Goal: Task Accomplishment & Management: Manage account settings

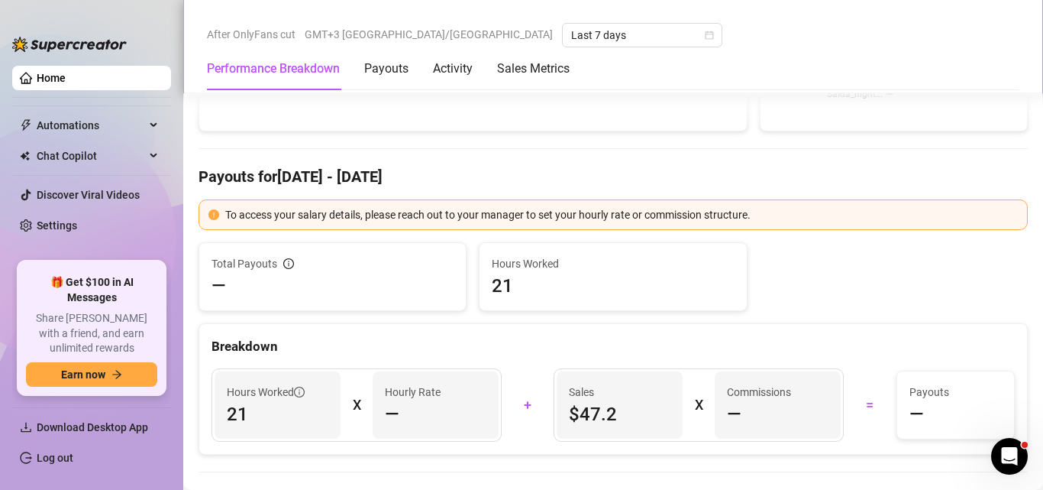
scroll to position [306, 0]
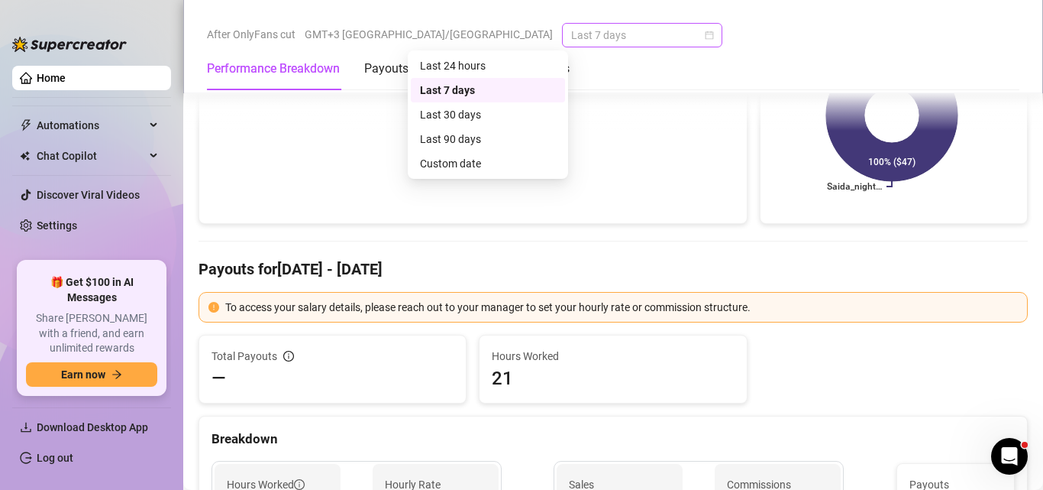
click at [571, 31] on span "Last 7 days" at bounding box center [642, 35] width 142 height 23
click at [477, 119] on div "Last 30 days" at bounding box center [488, 114] width 136 height 17
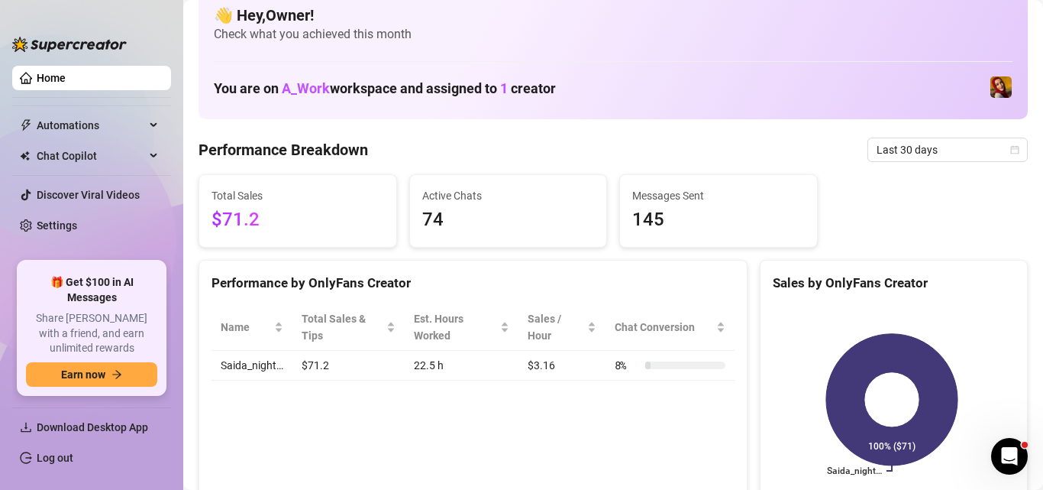
scroll to position [0, 0]
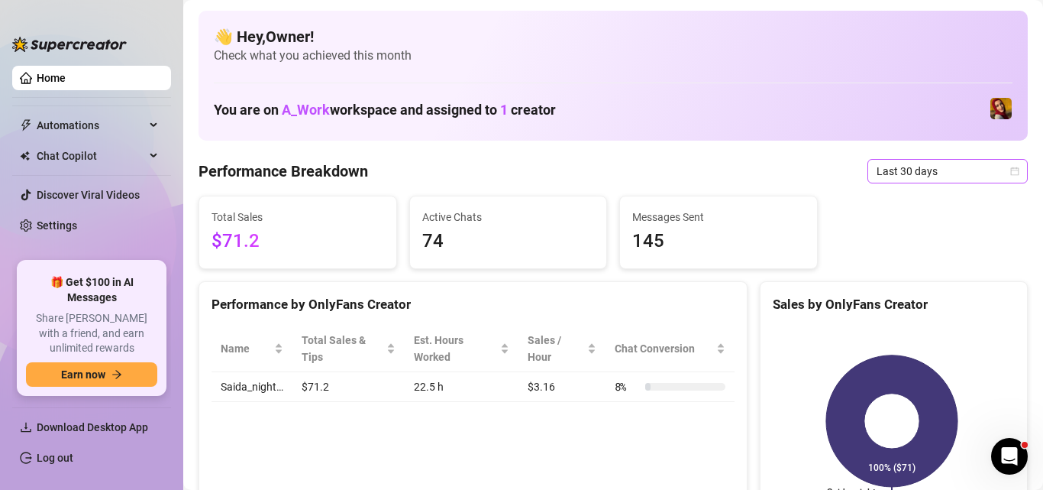
click at [904, 168] on span "Last 30 days" at bounding box center [948, 171] width 142 height 23
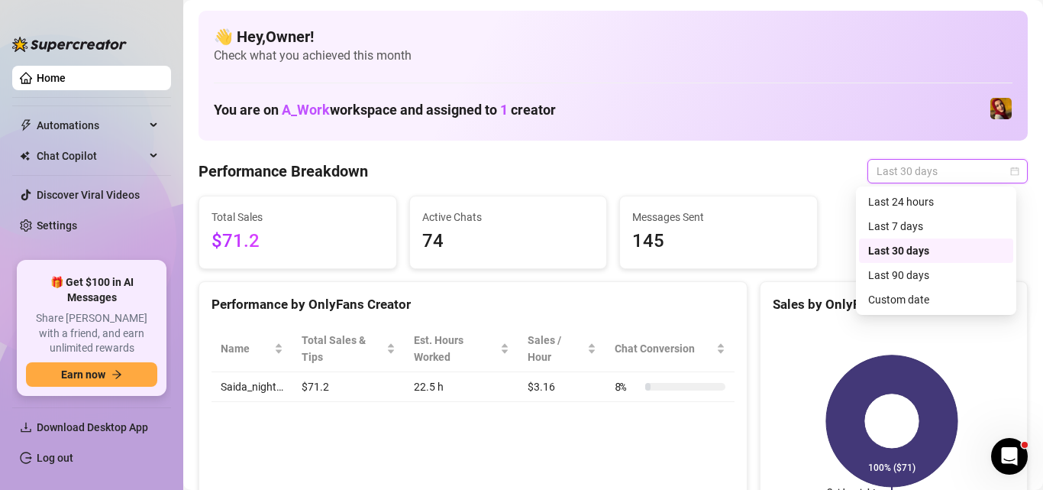
click at [904, 279] on div "Last 90 days" at bounding box center [936, 275] width 136 height 17
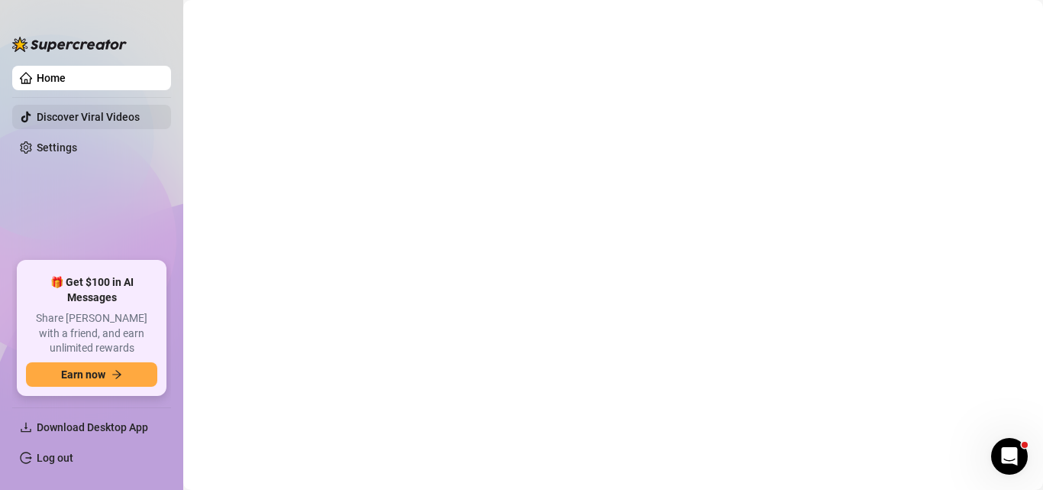
click at [83, 131] on ul "Home Discover Viral Videos Settings" at bounding box center [91, 158] width 159 height 196
click at [83, 121] on link "Discover Viral Videos" at bounding box center [88, 117] width 103 height 12
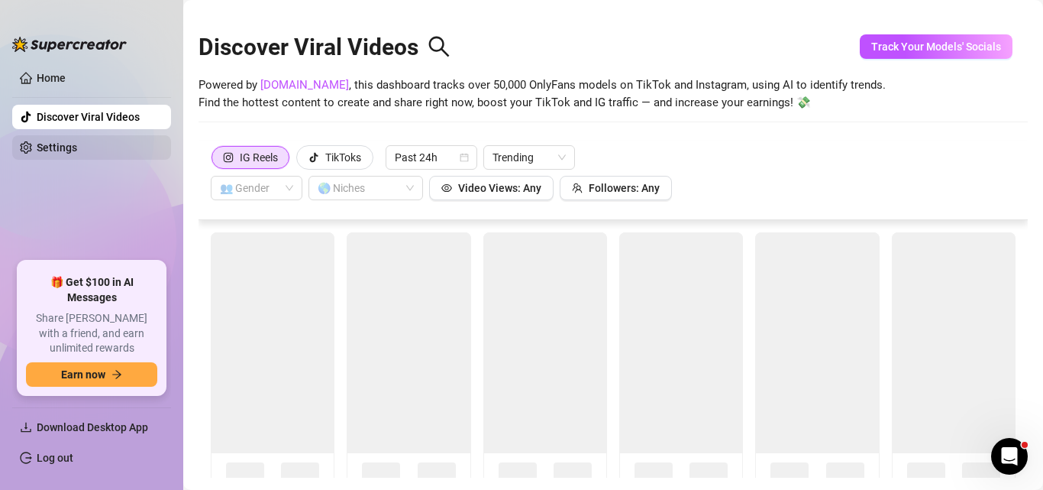
click at [77, 144] on link "Settings" at bounding box center [57, 147] width 40 height 12
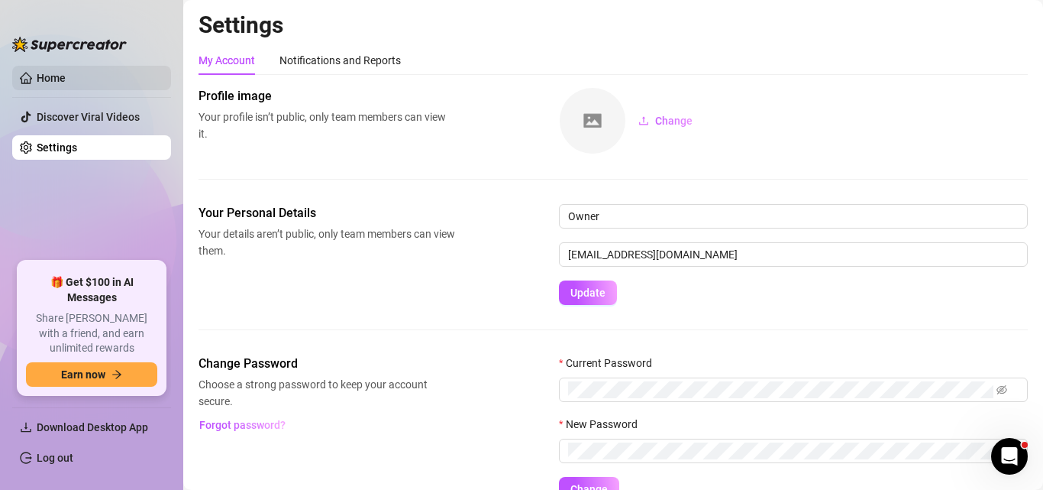
click at [52, 76] on link "Home" at bounding box center [51, 78] width 29 height 12
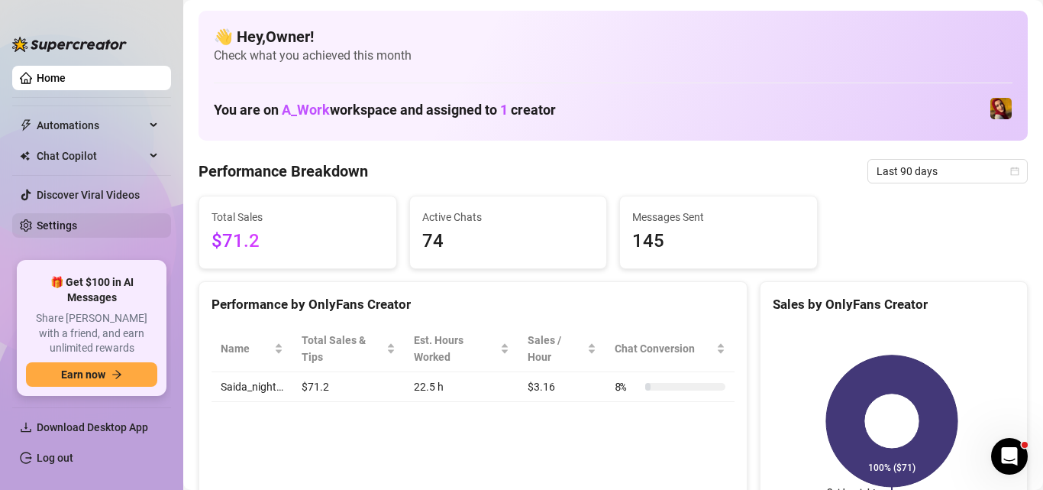
click at [73, 228] on link "Settings" at bounding box center [57, 225] width 40 height 12
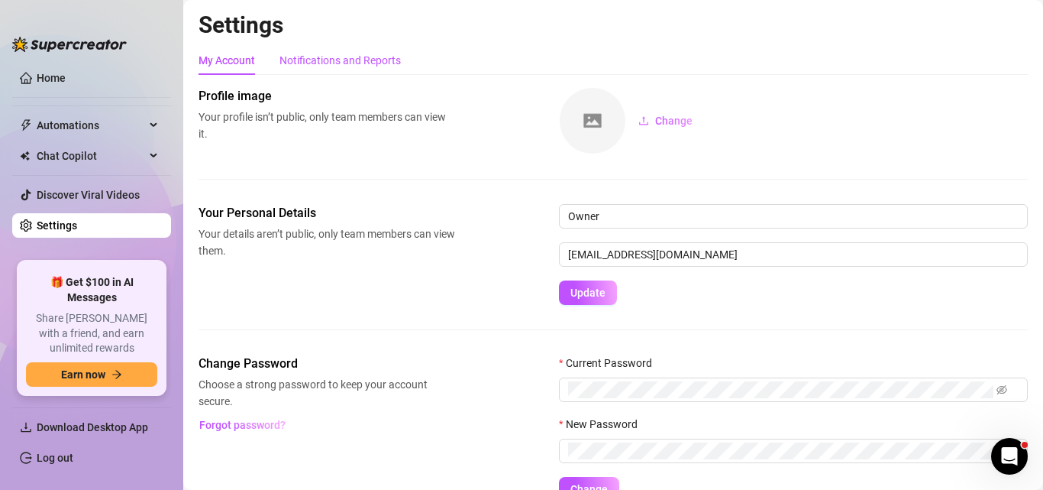
click at [344, 62] on div "Notifications and Reports" at bounding box center [340, 60] width 121 height 17
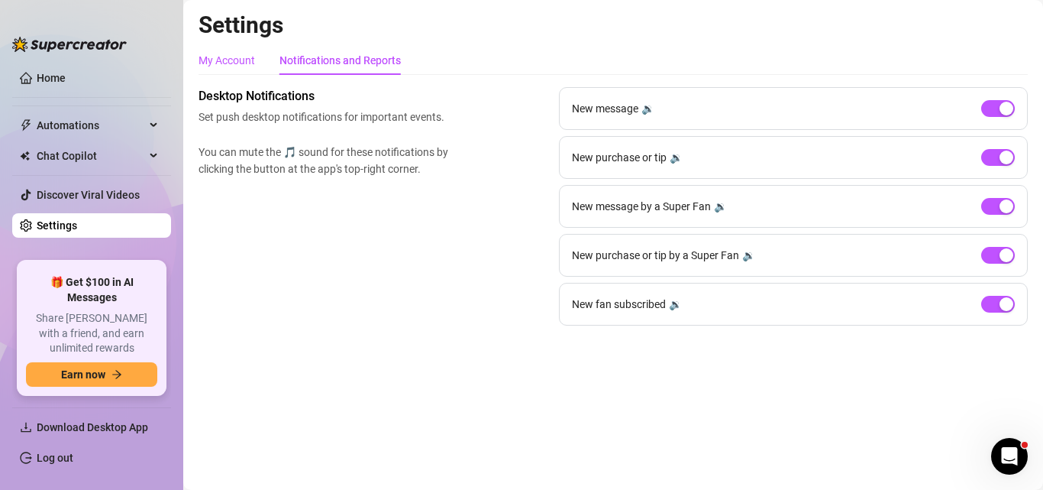
click at [241, 64] on div "My Account" at bounding box center [227, 60] width 57 height 17
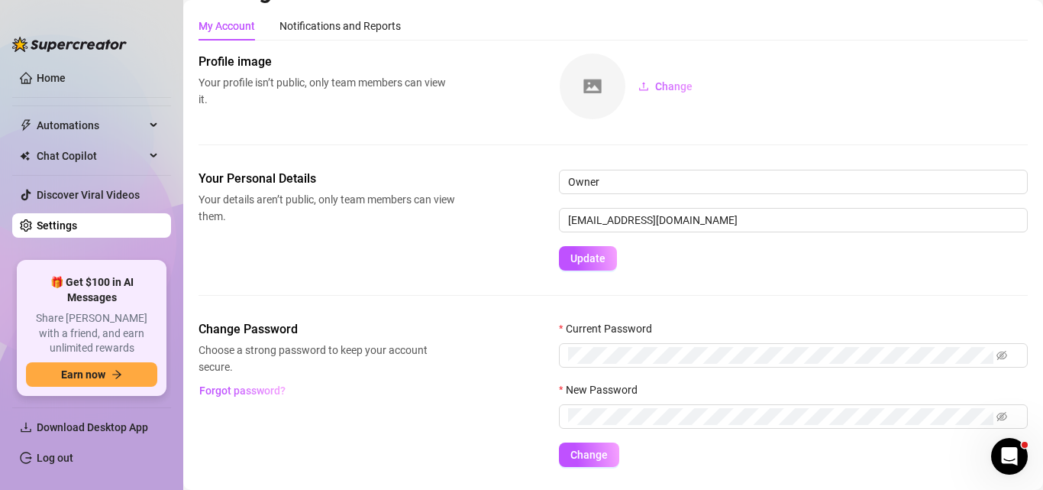
scroll to position [77, 0]
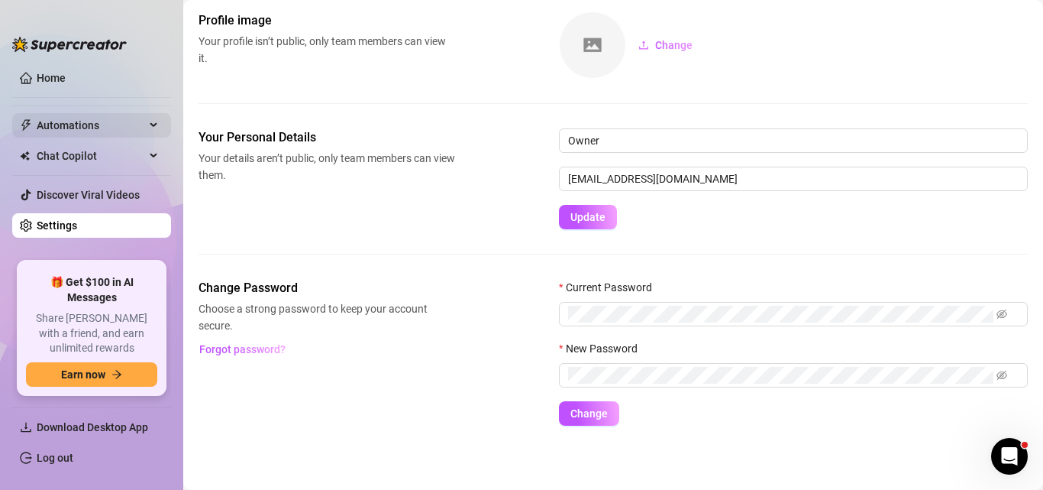
click at [153, 128] on div "Automations" at bounding box center [91, 125] width 159 height 24
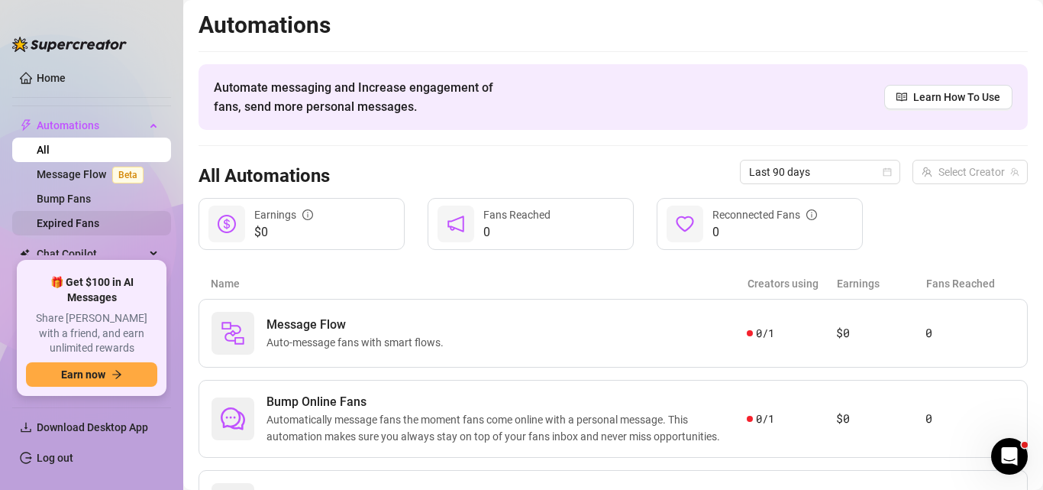
click at [95, 222] on link "Expired Fans" at bounding box center [68, 223] width 63 height 12
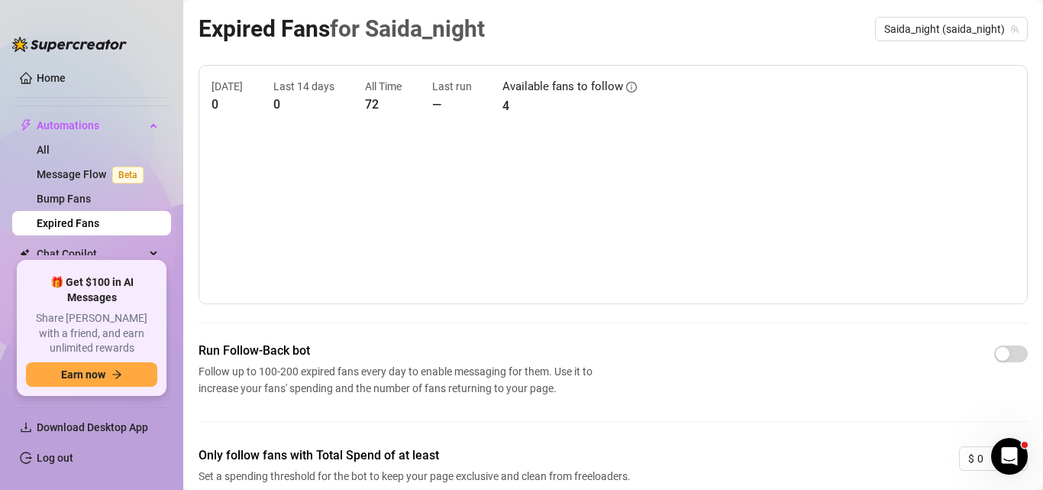
scroll to position [133, 0]
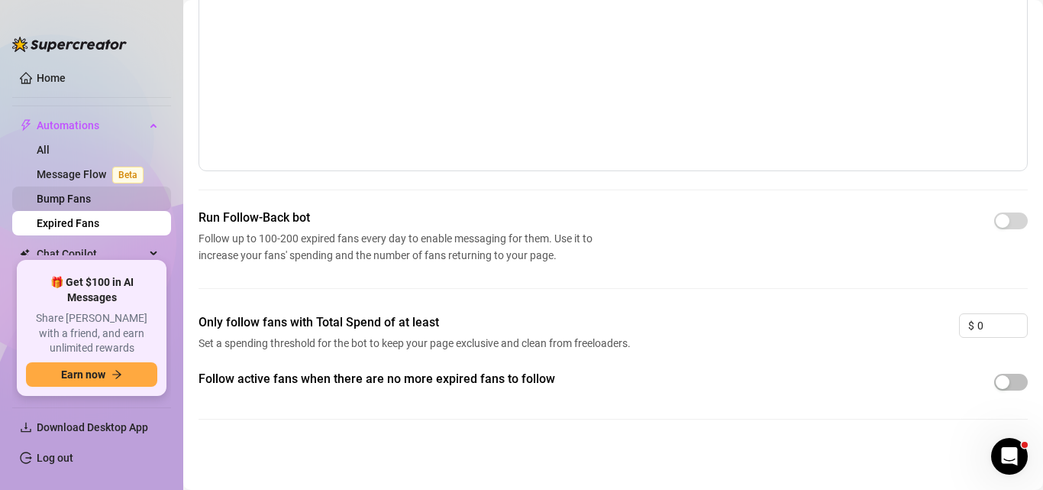
click at [76, 205] on link "Bump Fans" at bounding box center [64, 198] width 54 height 12
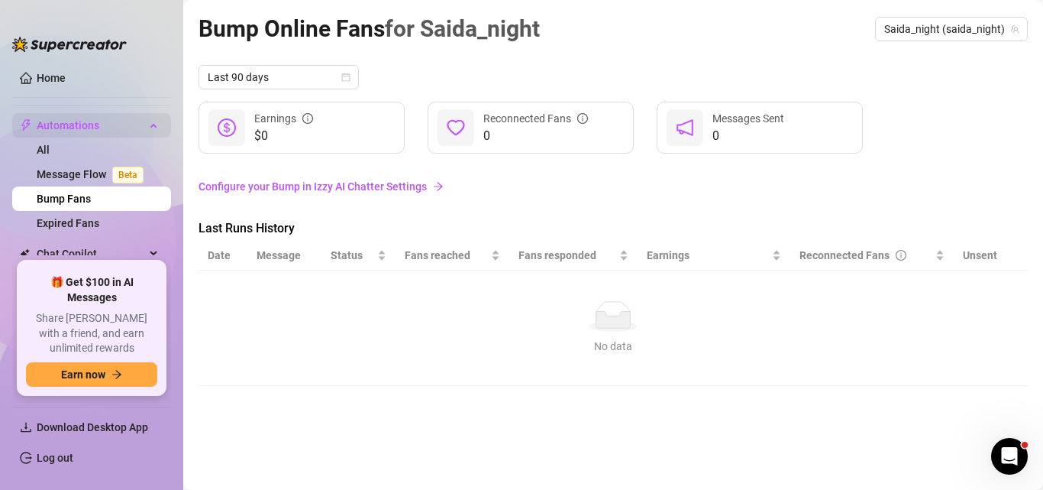
click at [56, 120] on span "Automations" at bounding box center [91, 125] width 108 height 24
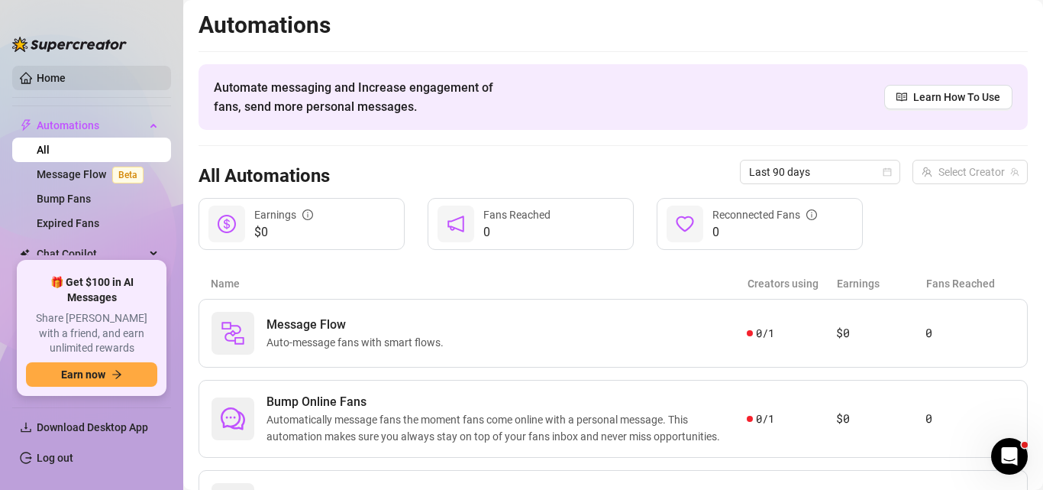
click at [57, 79] on link "Home" at bounding box center [51, 78] width 29 height 12
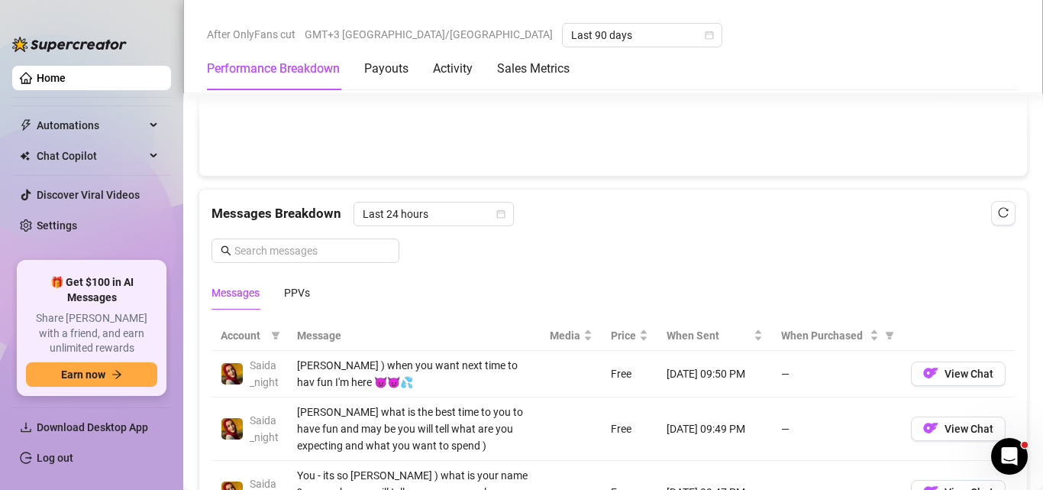
scroll to position [1299, 0]
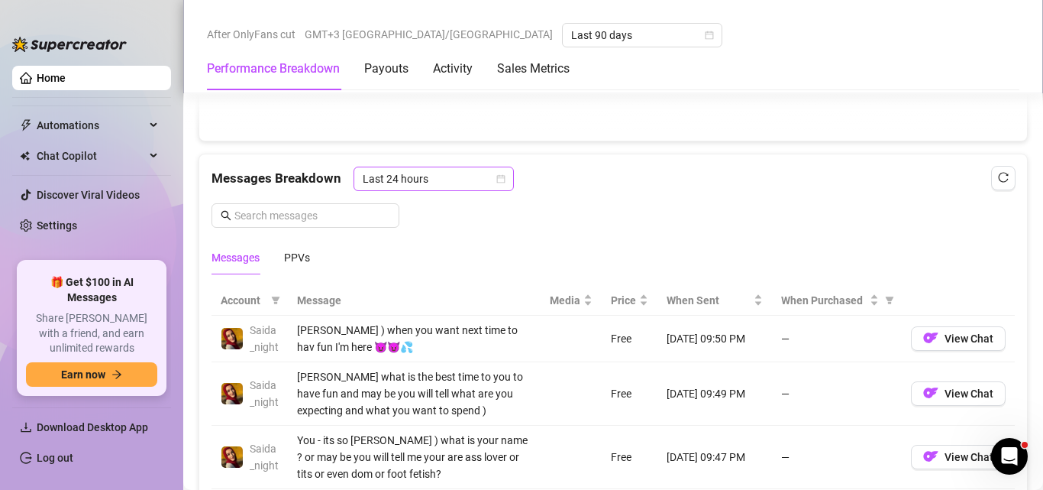
click at [396, 172] on span "Last 24 hours" at bounding box center [434, 178] width 142 height 23
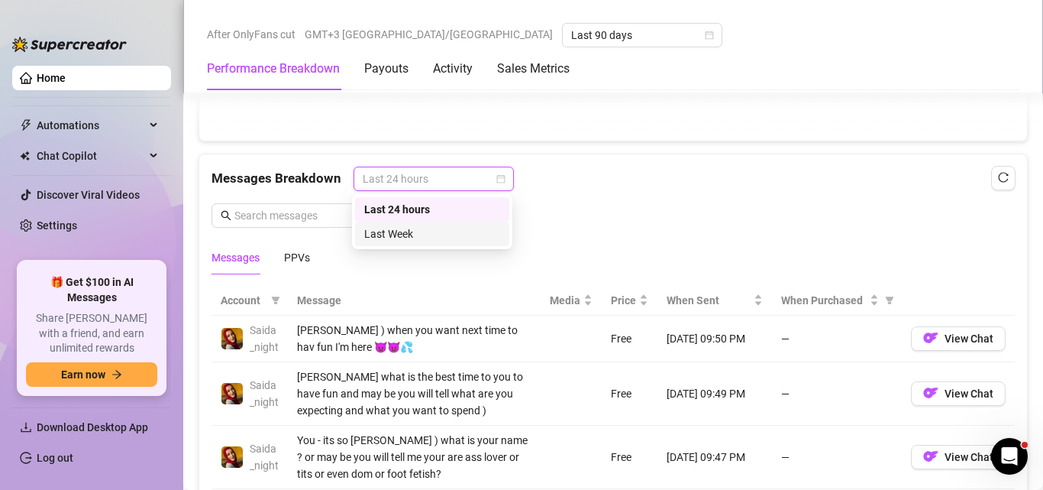
drag, startPoint x: 393, startPoint y: 234, endPoint x: 604, endPoint y: 267, distance: 213.4
click at [394, 234] on div "Last Week" at bounding box center [432, 233] width 136 height 17
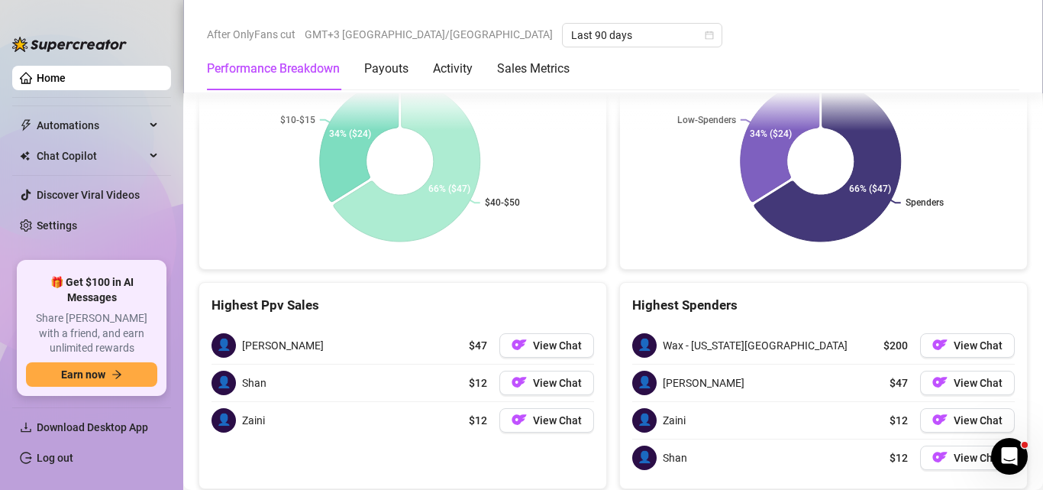
scroll to position [2612, 0]
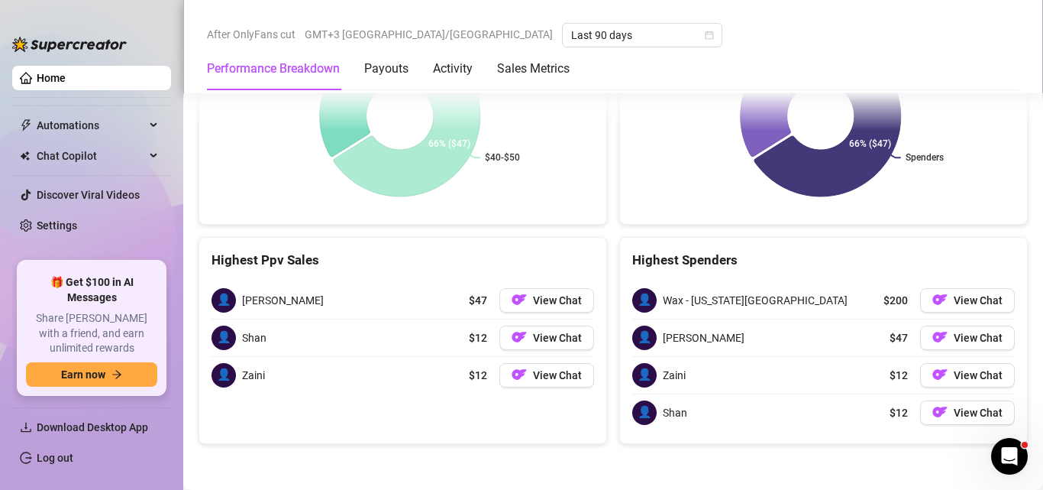
click at [296, 258] on div "Highest Ppv Sales" at bounding box center [403, 260] width 383 height 21
click at [684, 250] on div "Highest Spenders" at bounding box center [823, 260] width 383 height 21
click at [959, 335] on span "View Chat" at bounding box center [978, 338] width 49 height 12
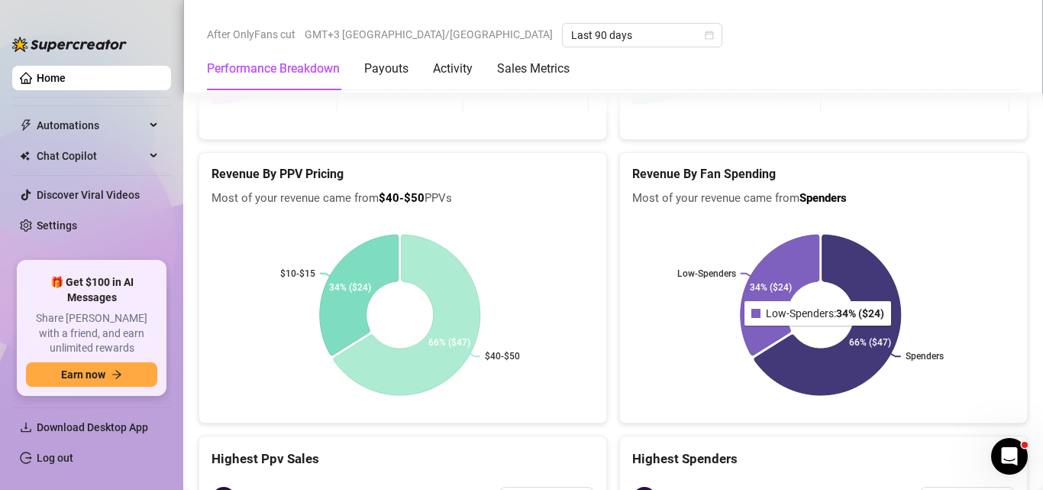
scroll to position [2307, 0]
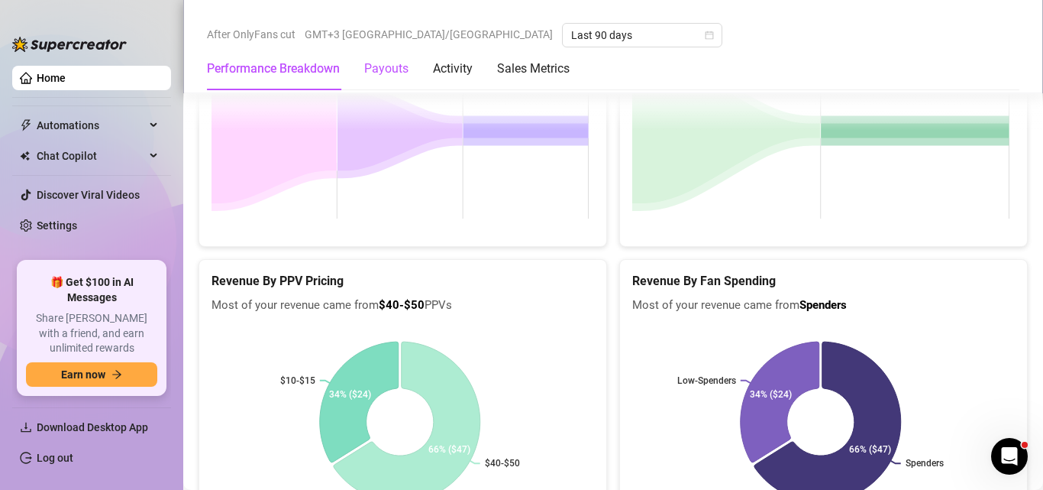
click at [378, 61] on div "Payouts" at bounding box center [386, 69] width 44 height 18
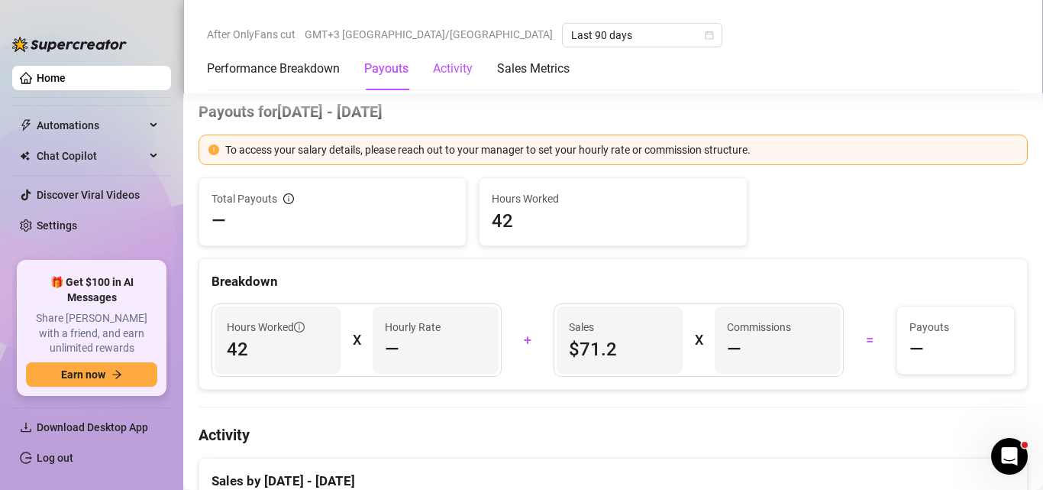
click at [461, 71] on div "Activity" at bounding box center [453, 69] width 40 height 18
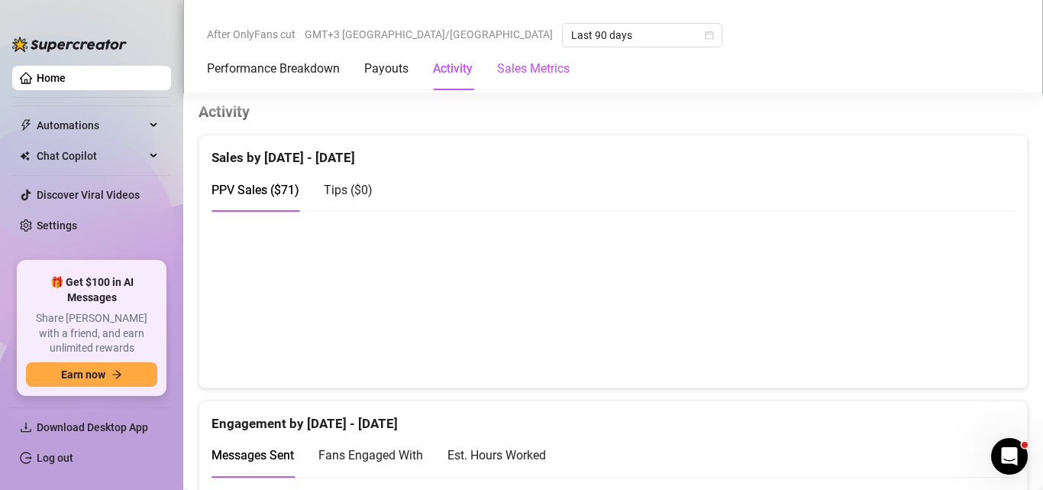
click at [537, 68] on Metrics "Sales Metrics" at bounding box center [533, 69] width 73 height 18
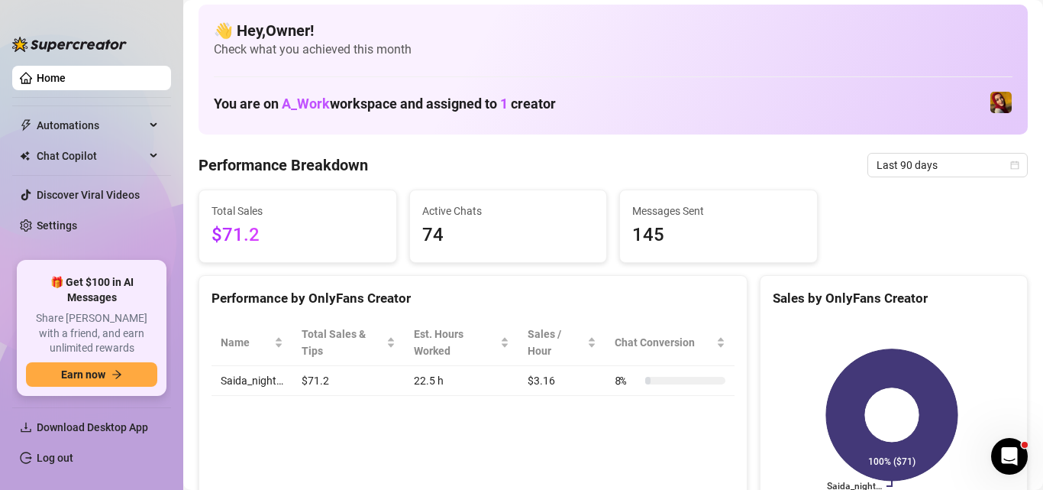
scroll to position [0, 0]
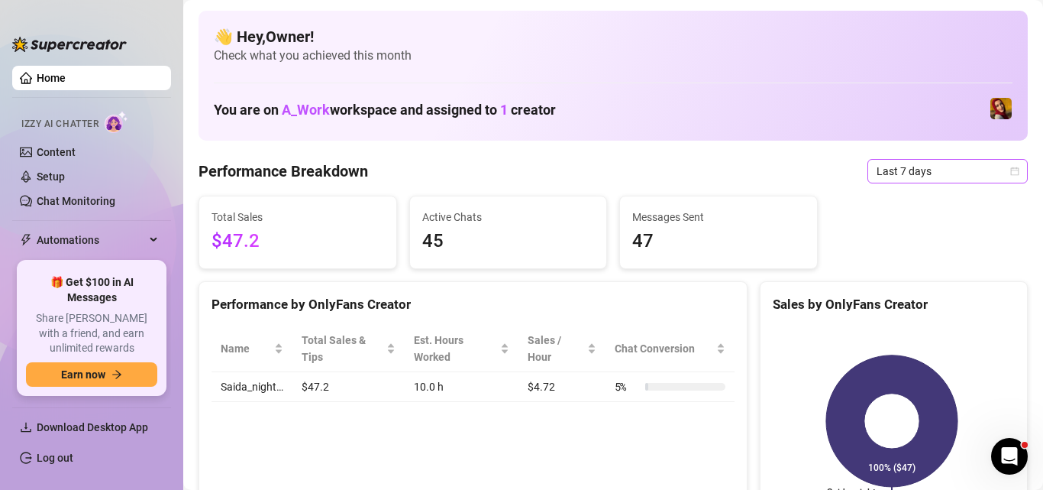
click at [917, 169] on span "Last 7 days" at bounding box center [948, 171] width 142 height 23
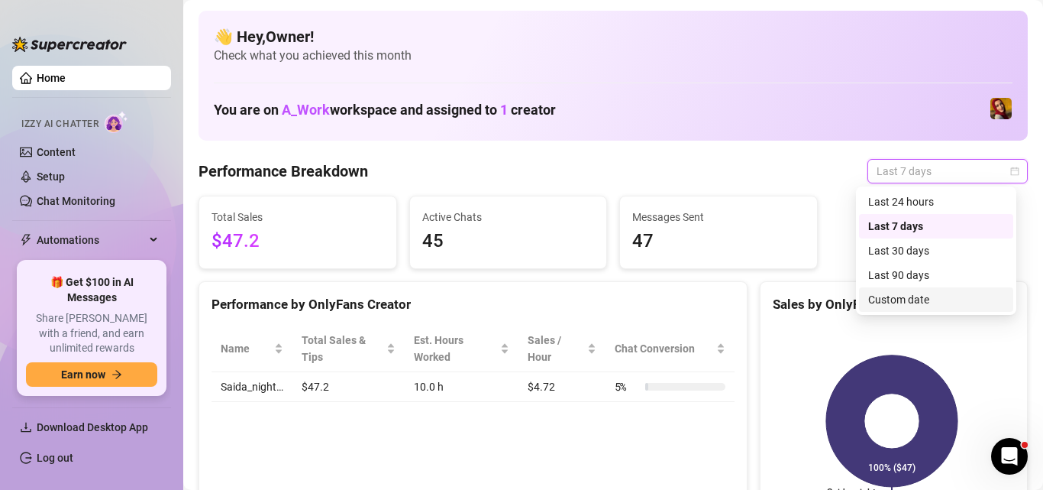
click at [893, 299] on div "Custom date" at bounding box center [936, 299] width 136 height 17
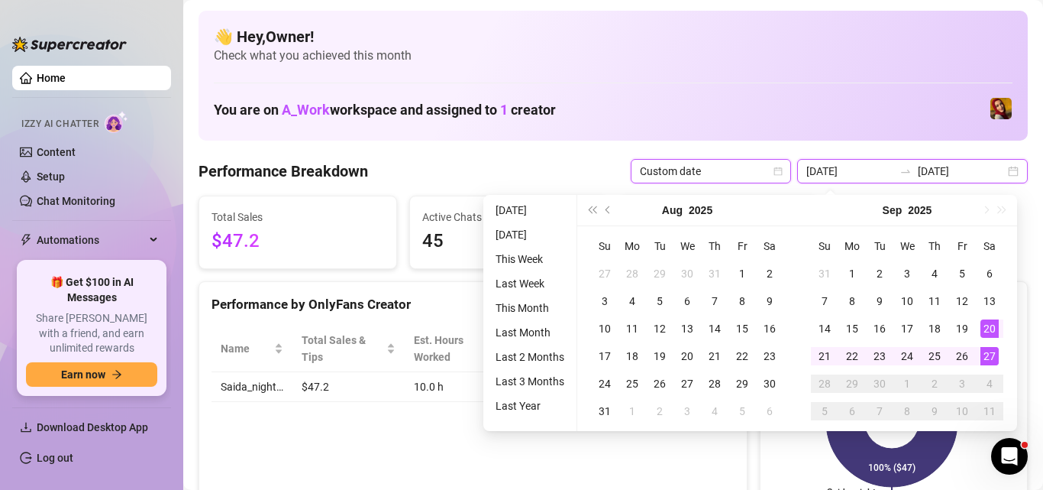
click at [920, 169] on input "2025-09-27" at bounding box center [961, 171] width 87 height 17
click at [792, 111] on div "You are on A_Work workspace and assigned to 1 creator" at bounding box center [613, 108] width 799 height 33
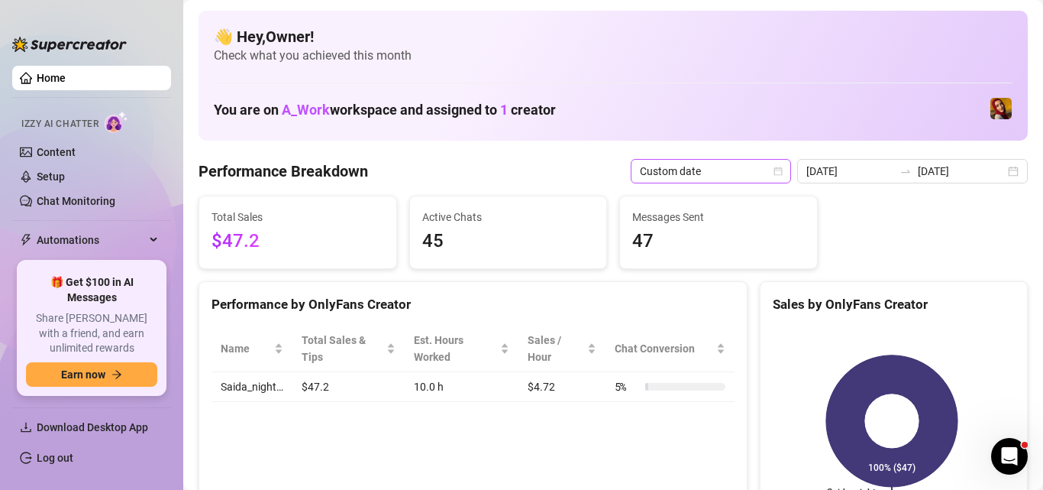
click at [758, 169] on span "Custom date" at bounding box center [711, 171] width 142 height 23
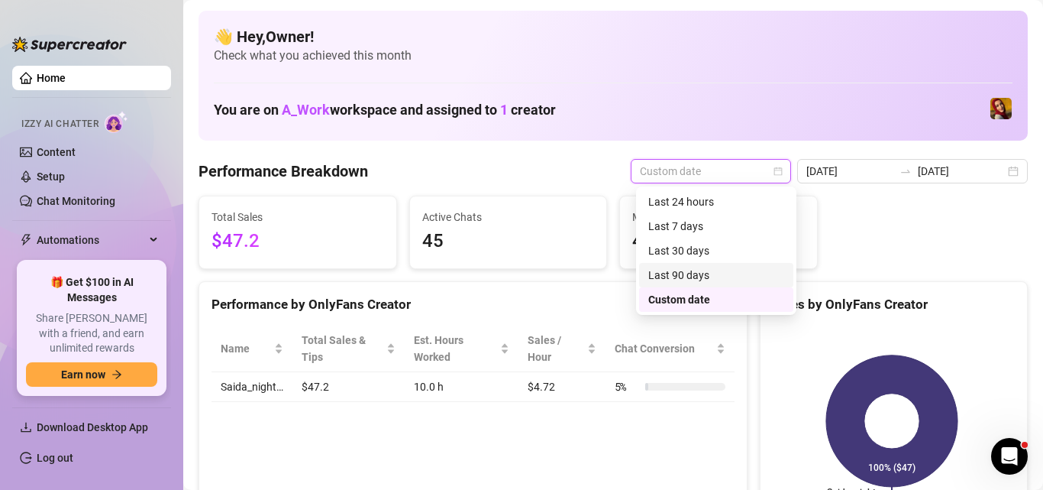
click at [674, 278] on div "Last 90 days" at bounding box center [717, 275] width 136 height 17
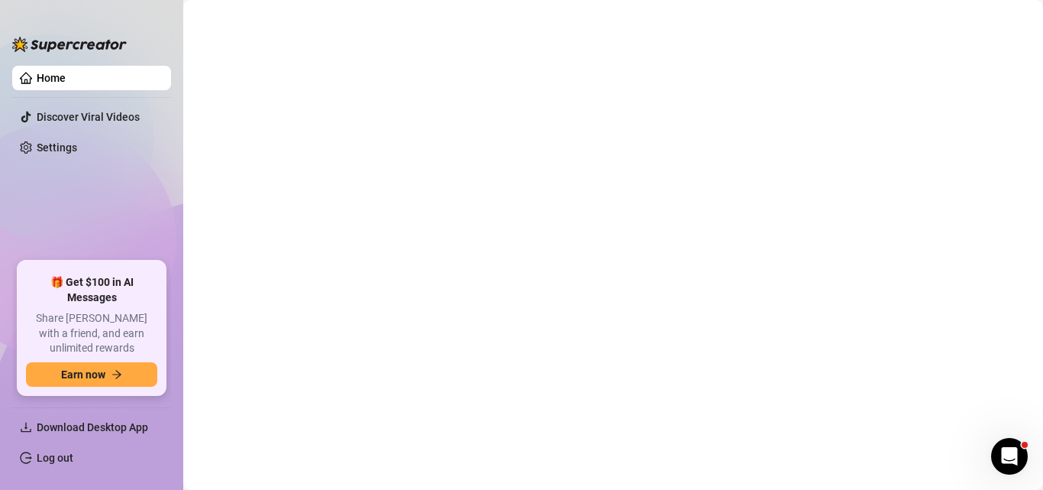
drag, startPoint x: 330, startPoint y: 106, endPoint x: 257, endPoint y: 84, distance: 75.9
click at [330, 104] on main at bounding box center [613, 245] width 860 height 490
click at [65, 462] on link "Log out" at bounding box center [55, 457] width 37 height 12
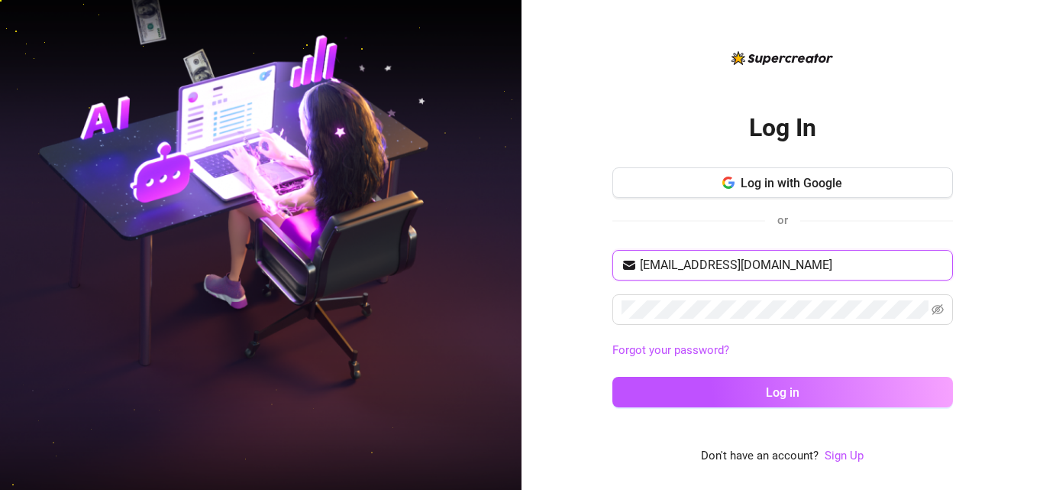
click at [823, 256] on input "[EMAIL_ADDRESS][DOMAIN_NAME]" at bounding box center [792, 265] width 304 height 18
type input "a.workadm2020@gmail.com"
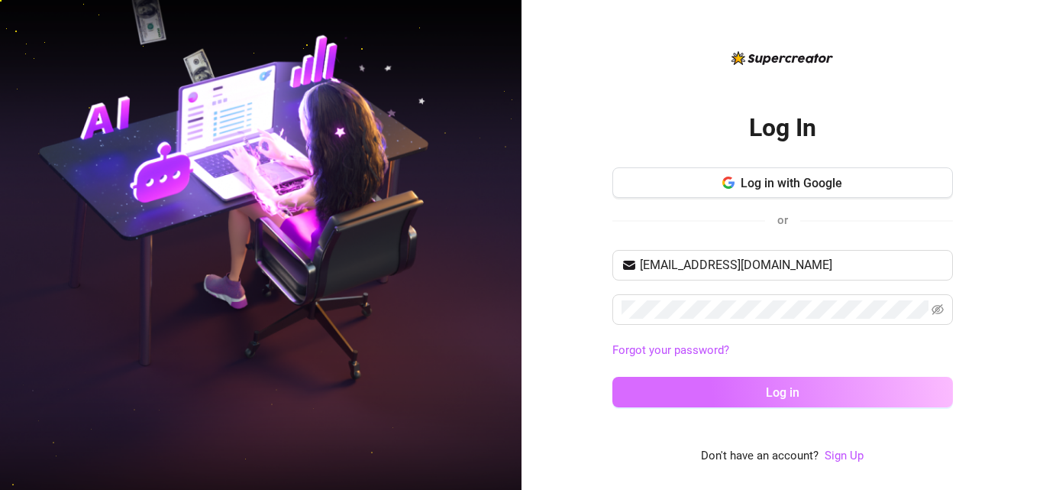
click at [749, 390] on button "Log in" at bounding box center [783, 392] width 341 height 31
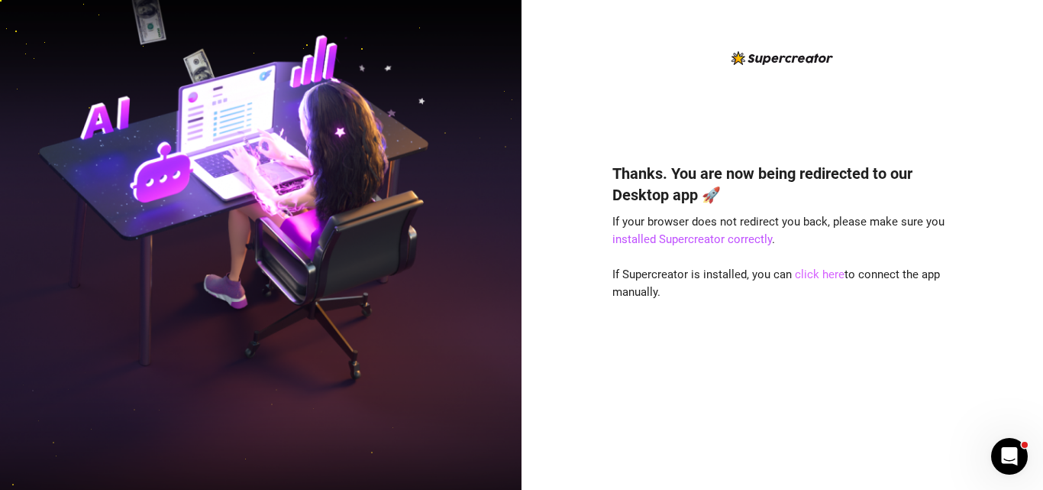
click at [804, 270] on link "click here" at bounding box center [820, 274] width 50 height 14
